Goal: Task Accomplishment & Management: Manage account settings

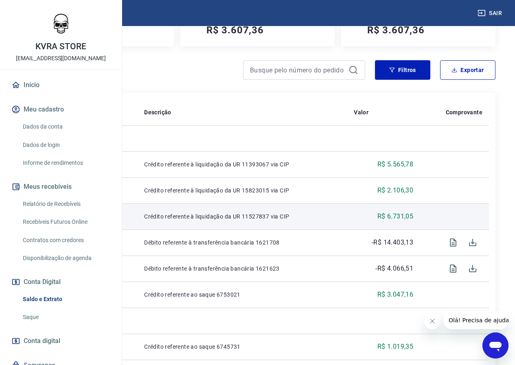
scroll to position [136, 0]
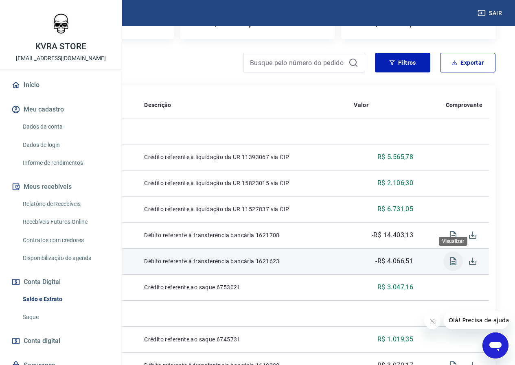
click at [450, 260] on icon "Visualizar" at bounding box center [453, 261] width 7 height 8
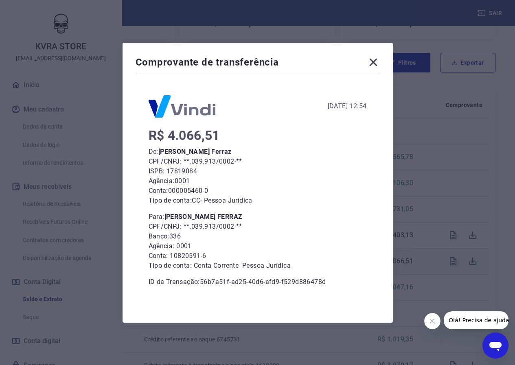
click at [377, 61] on icon at bounding box center [373, 62] width 8 height 8
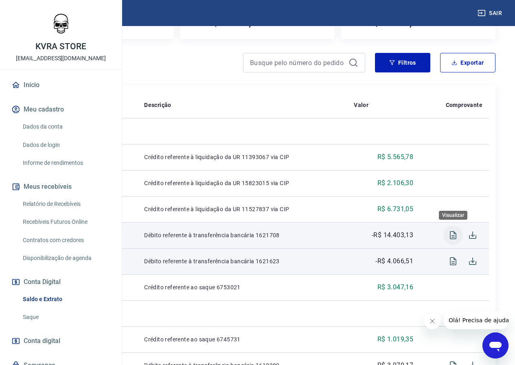
click at [454, 238] on icon "Visualizar" at bounding box center [453, 235] width 7 height 8
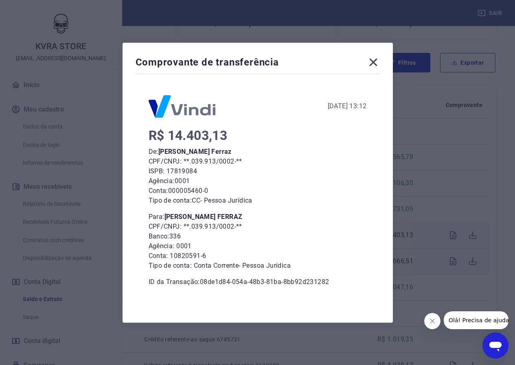
click at [375, 62] on icon at bounding box center [373, 62] width 13 height 13
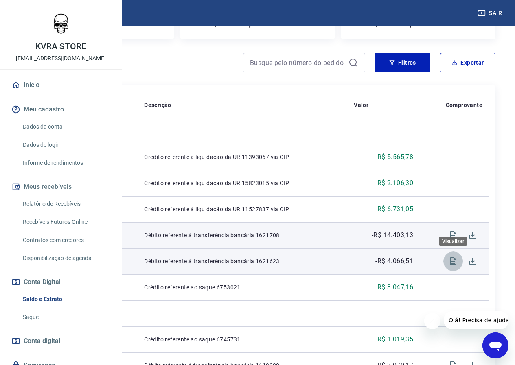
click at [453, 262] on icon "Visualizar" at bounding box center [453, 261] width 7 height 8
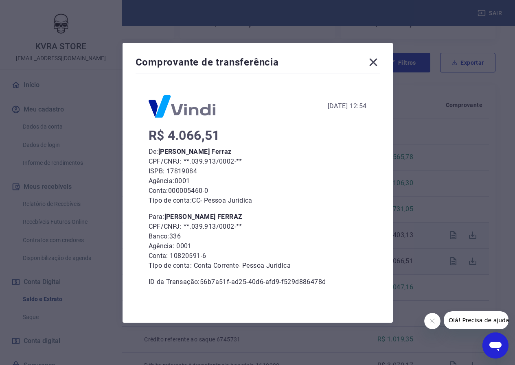
click at [377, 61] on icon at bounding box center [373, 62] width 8 height 8
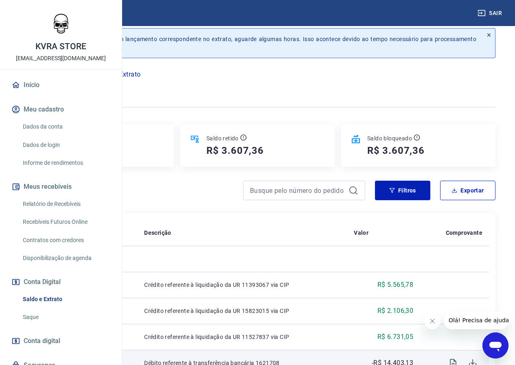
scroll to position [0, 0]
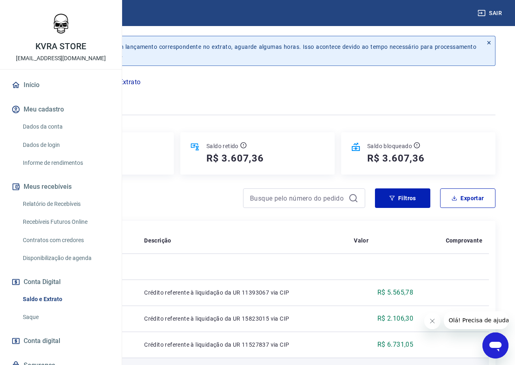
click at [65, 96] on icon "button" at bounding box center [60, 97] width 10 height 10
